Goal: Check status: Check status

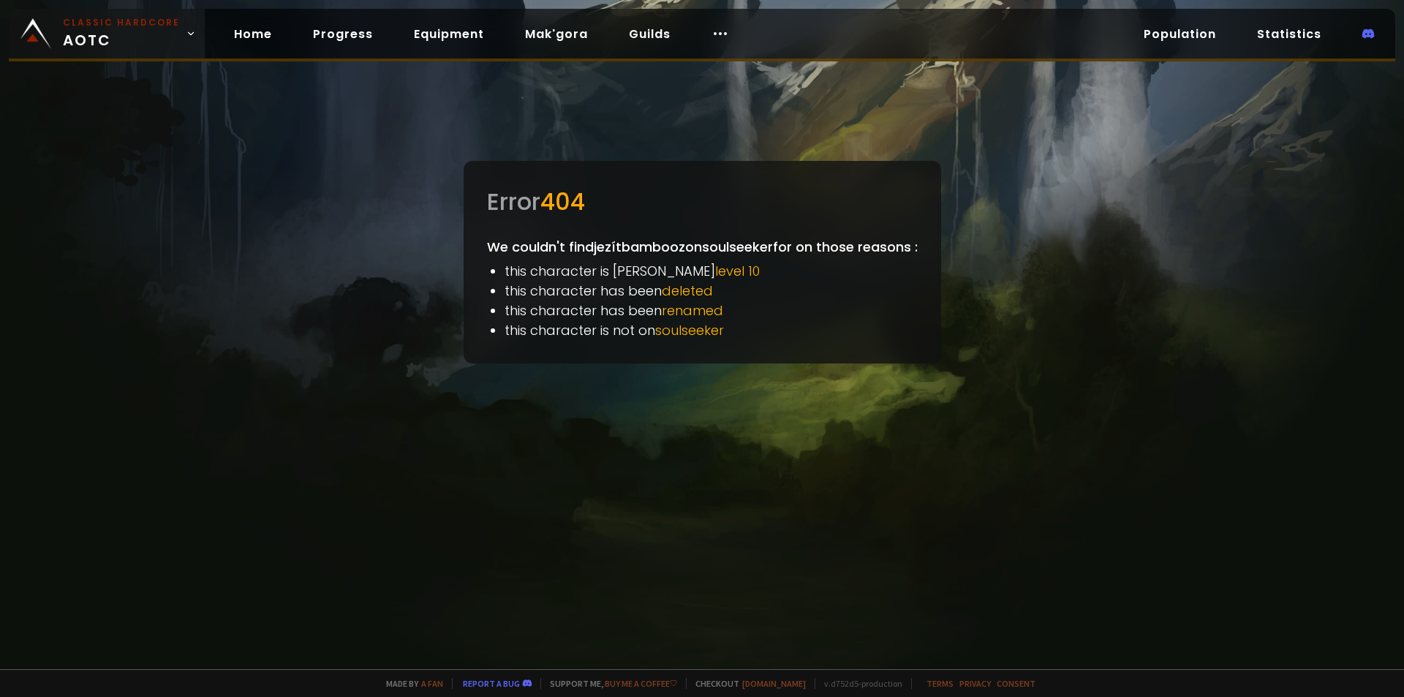
click at [11, 12] on link "Classic Hardcore AOTC" at bounding box center [107, 34] width 196 height 50
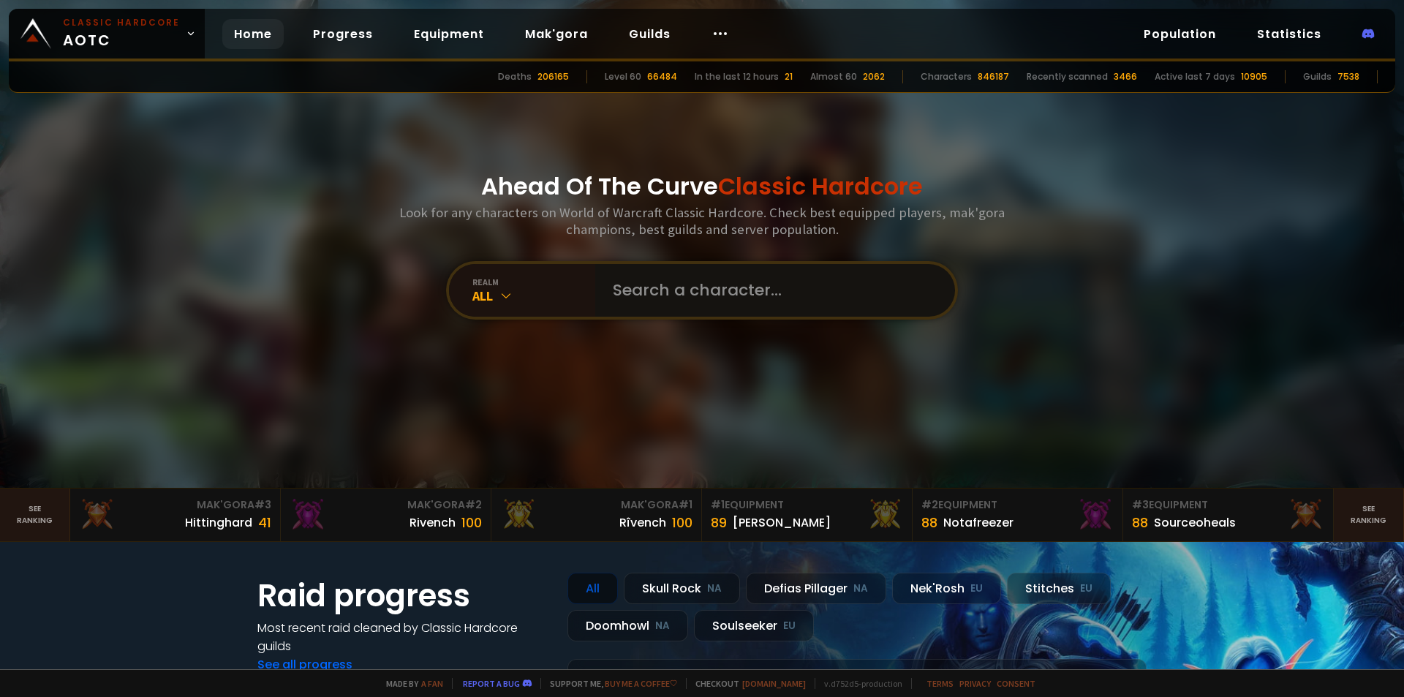
click at [629, 298] on input "text" at bounding box center [770, 290] width 333 height 53
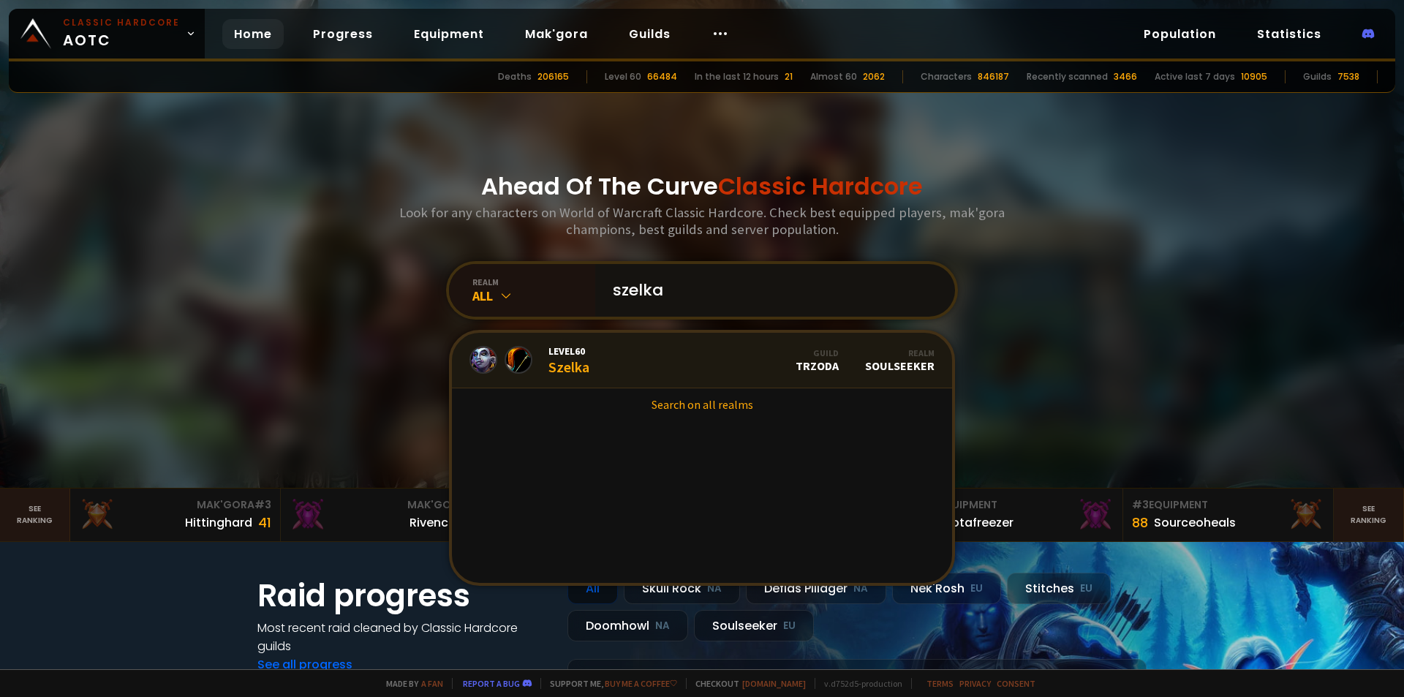
type input "szelka"
click at [618, 359] on link "Level 60 Szelka Guild TRZODA Realm Soulseeker" at bounding box center [702, 361] width 500 height 56
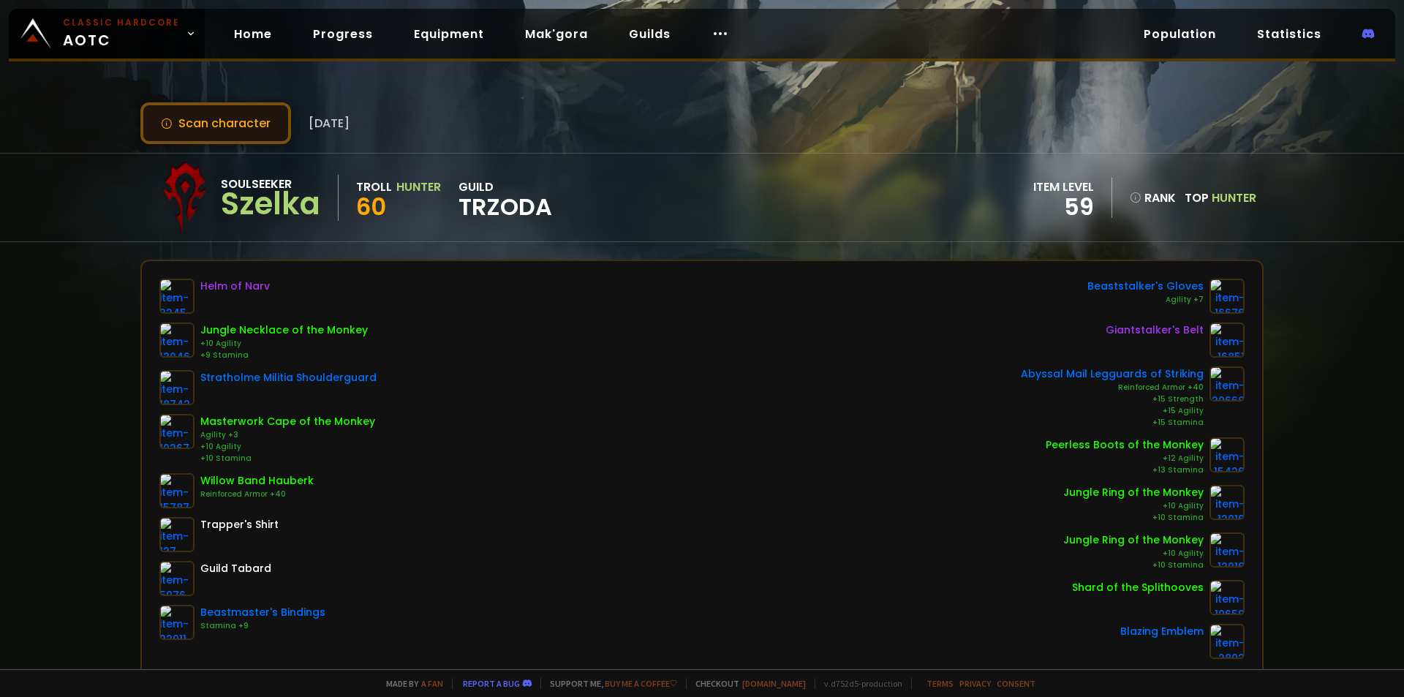
click at [240, 118] on button "Scan character" at bounding box center [215, 123] width 151 height 42
click at [231, 103] on button "Scan character" at bounding box center [215, 123] width 151 height 42
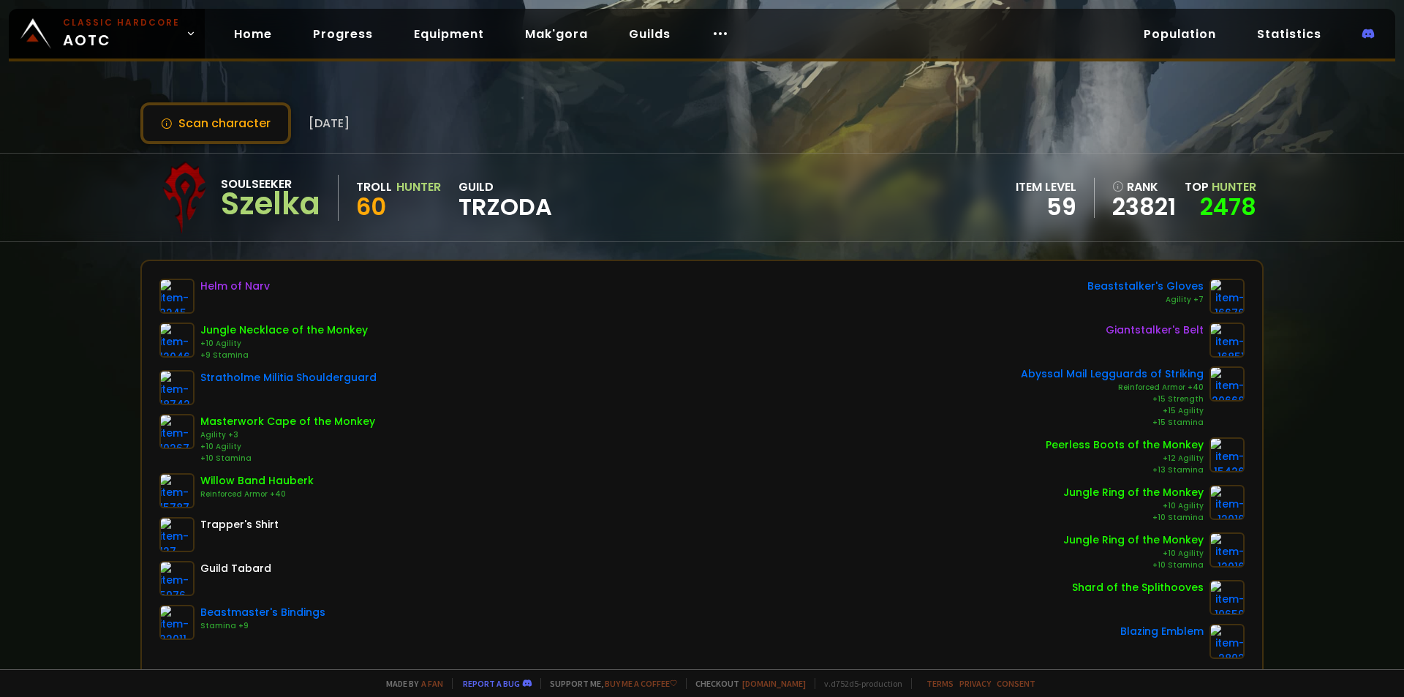
click at [463, 218] on span "TRZODA" at bounding box center [506, 207] width 94 height 22
click at [241, 187] on div "Soulseeker" at bounding box center [270, 184] width 99 height 18
click at [225, 136] on button "Scan character" at bounding box center [215, 123] width 151 height 42
click at [121, 26] on small "Classic Hardcore" at bounding box center [121, 22] width 117 height 13
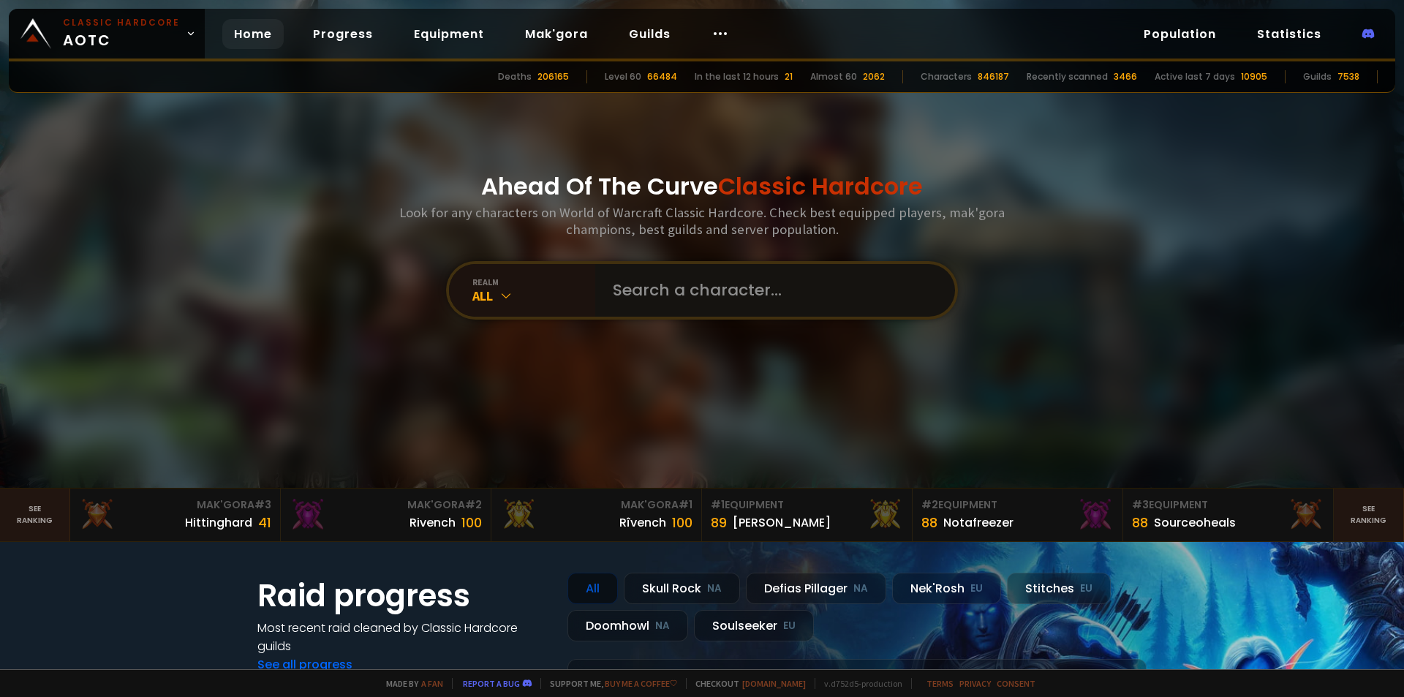
click at [610, 274] on input "text" at bounding box center [770, 290] width 333 height 53
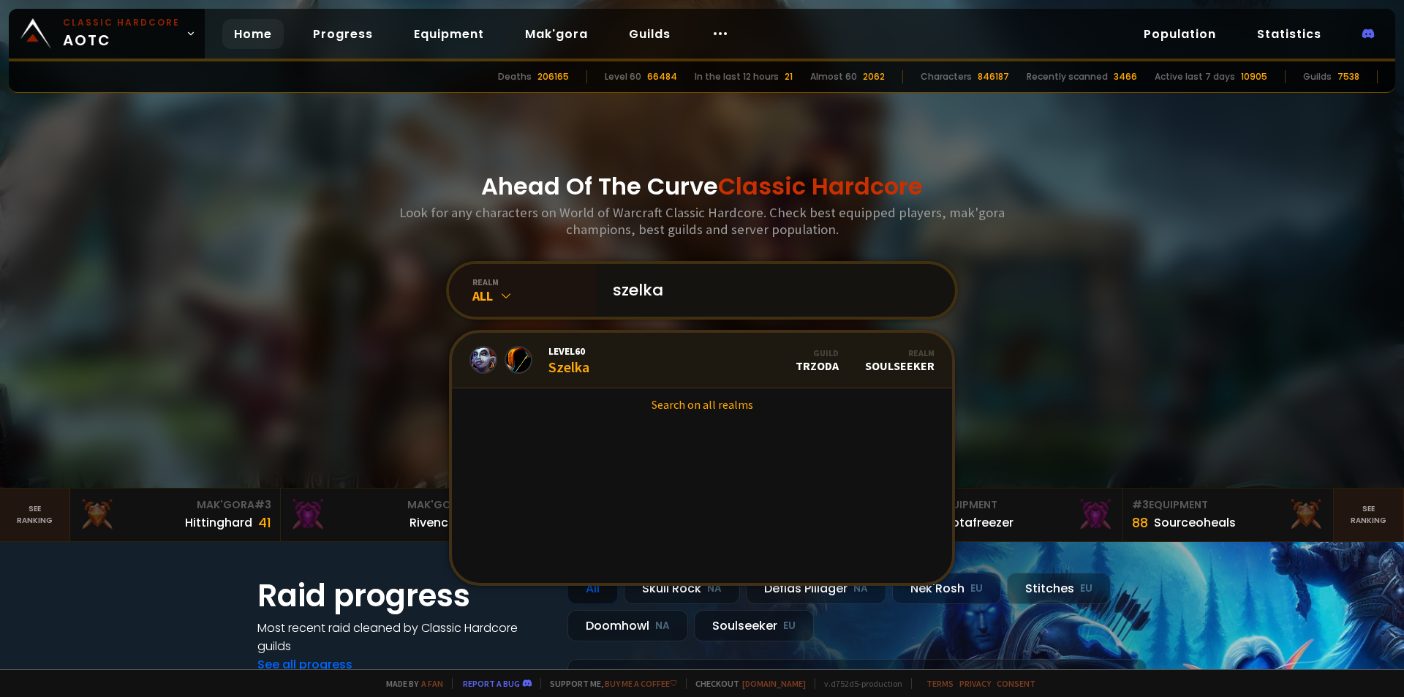
type input "szelka"
click at [656, 350] on link "Level 60 Szelka Guild TRZODA Realm Soulseeker" at bounding box center [702, 361] width 500 height 56
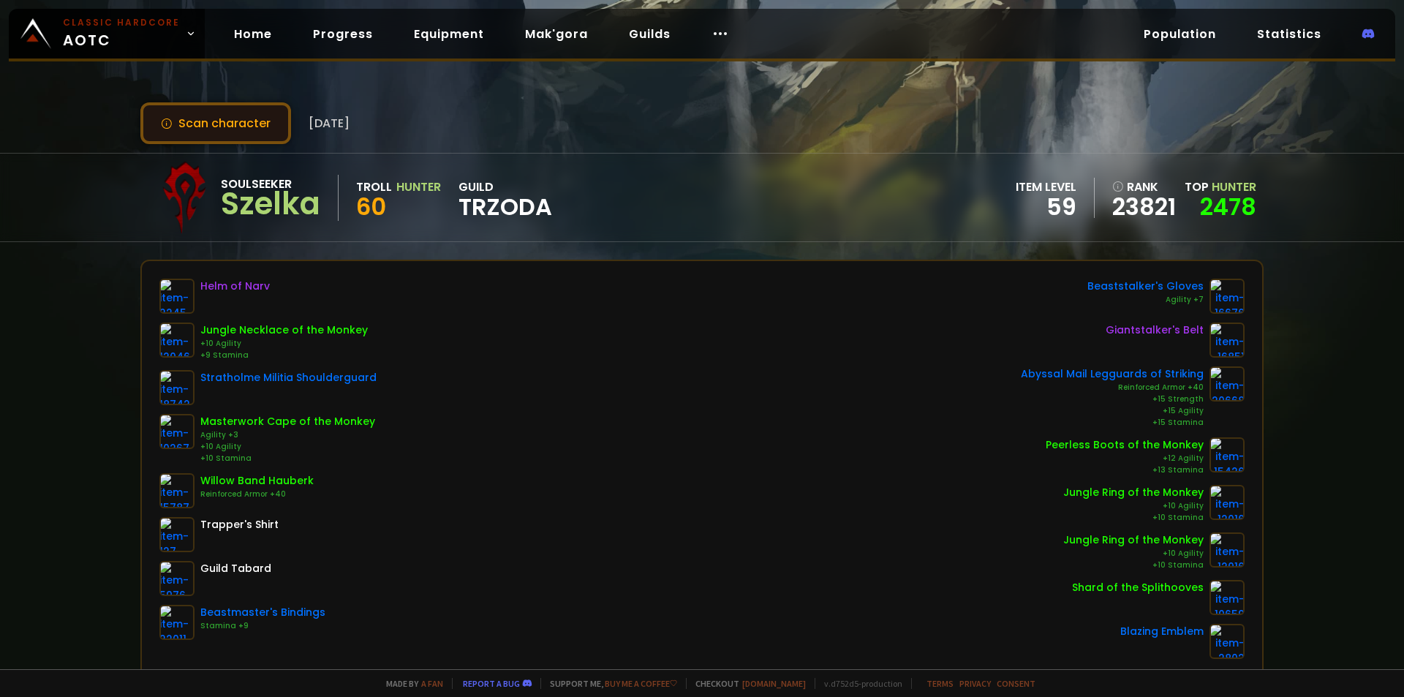
click at [233, 113] on button "Scan character" at bounding box center [215, 123] width 151 height 42
click at [209, 108] on button "Scan character" at bounding box center [215, 123] width 151 height 42
click at [240, 128] on button "Scan character" at bounding box center [215, 123] width 151 height 42
click at [238, 127] on button "Scan character" at bounding box center [215, 123] width 151 height 42
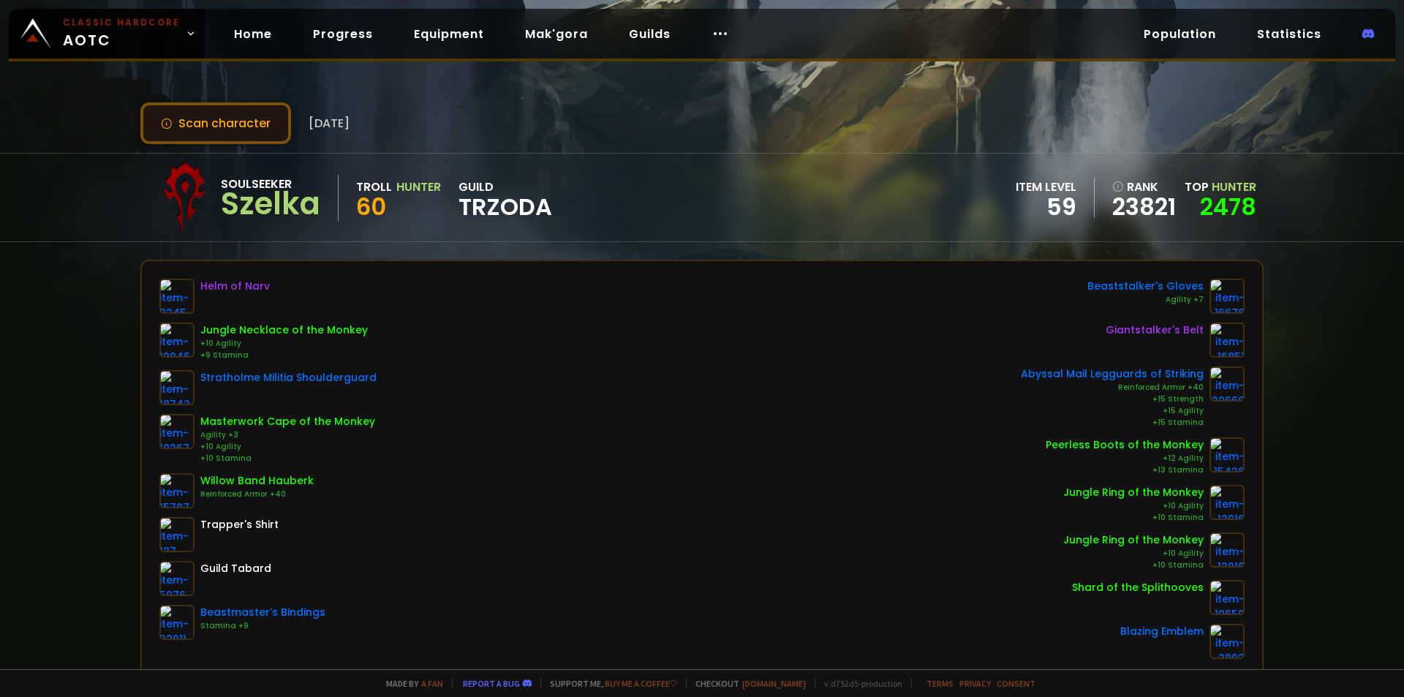
click at [238, 127] on button "Scan character" at bounding box center [215, 123] width 151 height 42
click at [243, 114] on button "Scan character" at bounding box center [215, 123] width 151 height 42
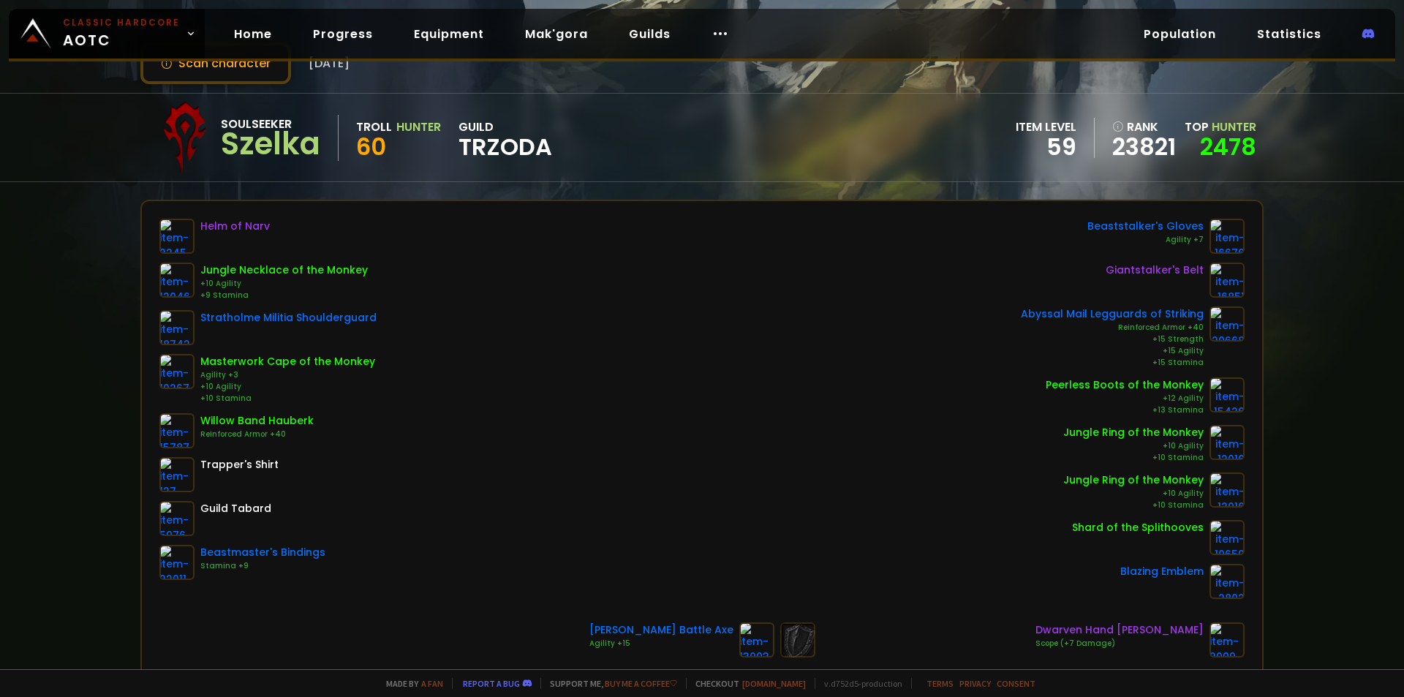
scroll to position [73, 0]
